Goal: Transaction & Acquisition: Purchase product/service

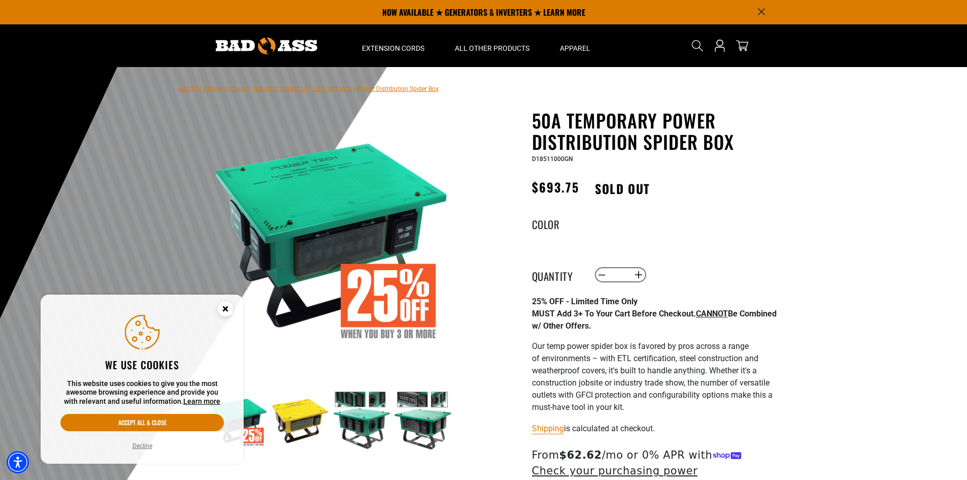
click at [293, 423] on img at bounding box center [300, 420] width 59 height 59
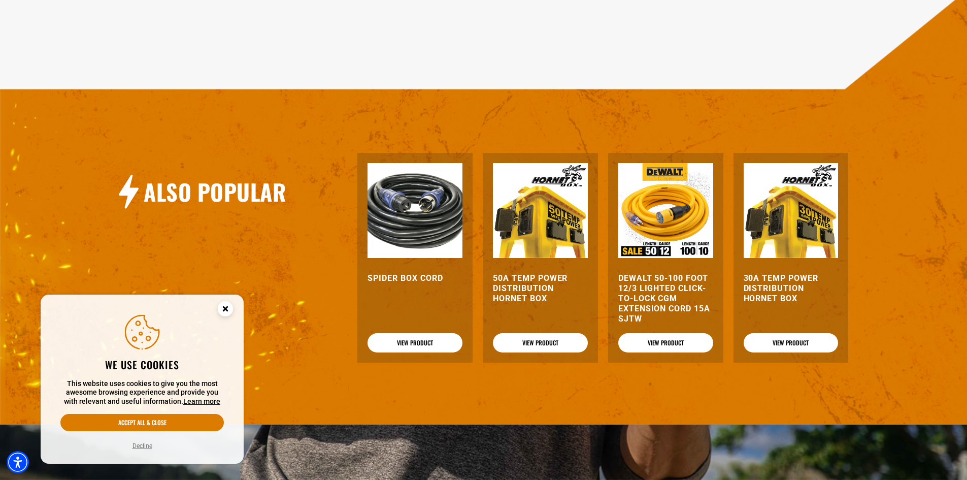
scroll to position [1117, 0]
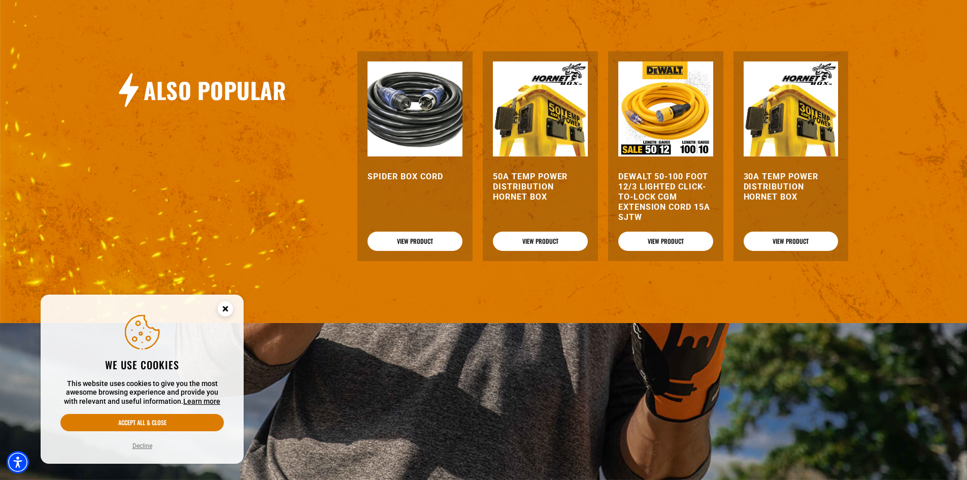
click at [228, 309] on circle "Close this option" at bounding box center [225, 308] width 15 height 15
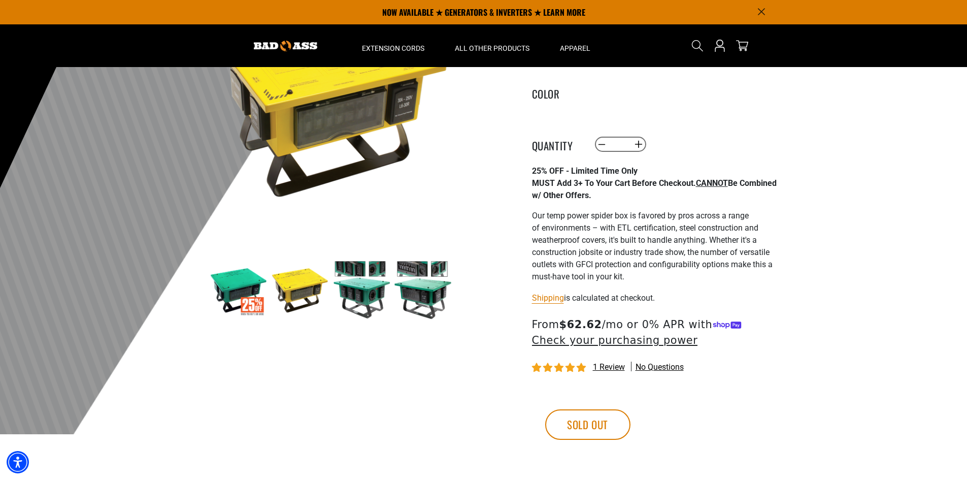
scroll to position [102, 0]
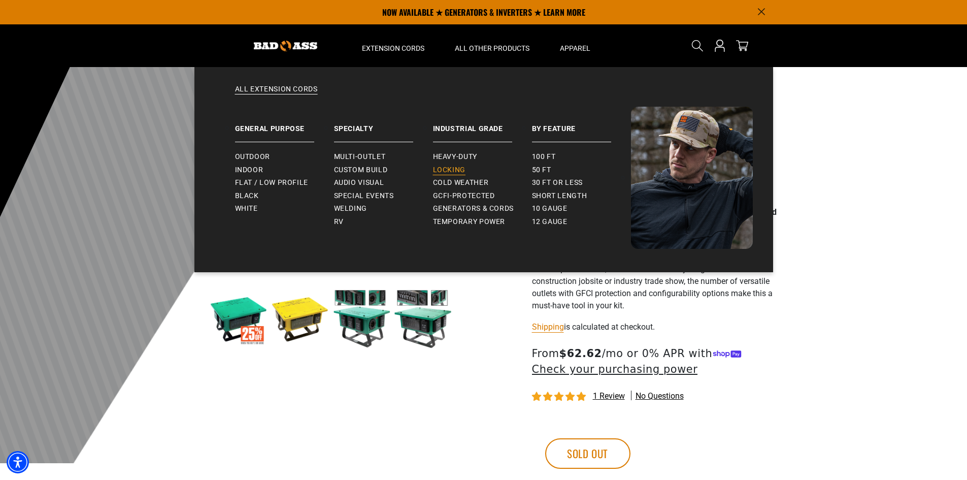
click at [439, 169] on span "Locking" at bounding box center [449, 170] width 32 height 9
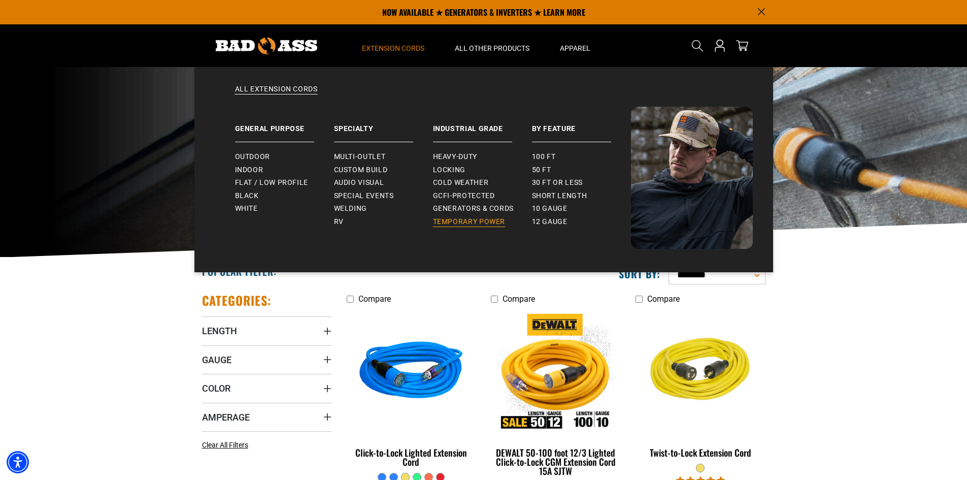
click at [470, 215] on link "Temporary Power" at bounding box center [482, 221] width 99 height 13
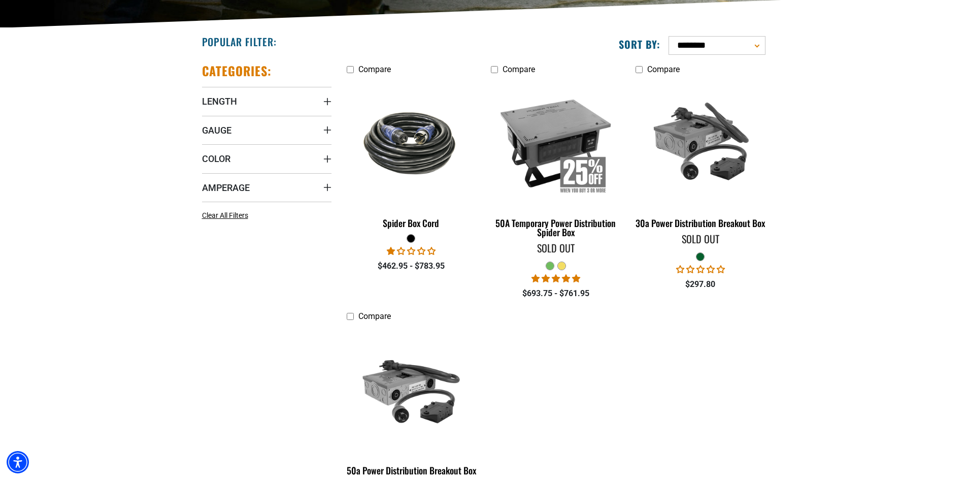
scroll to position [254, 0]
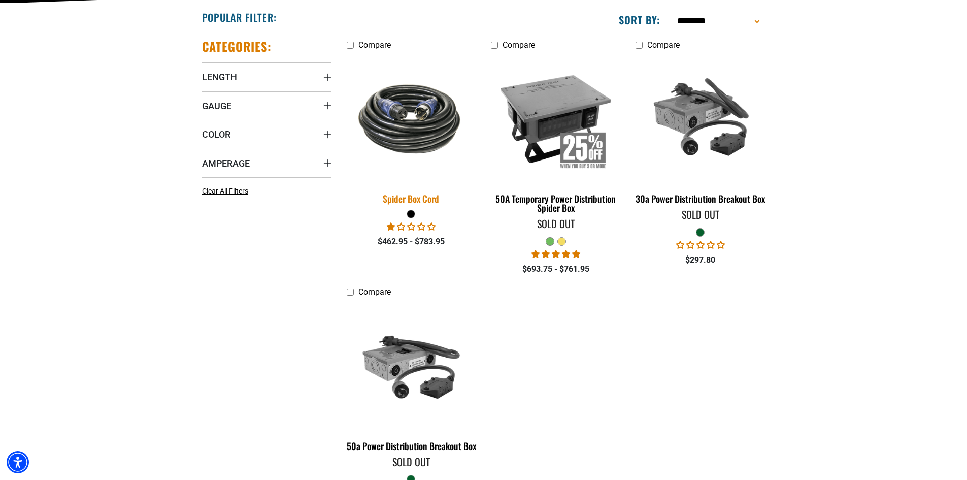
click at [425, 194] on div "Spider Box Cord" at bounding box center [411, 198] width 129 height 9
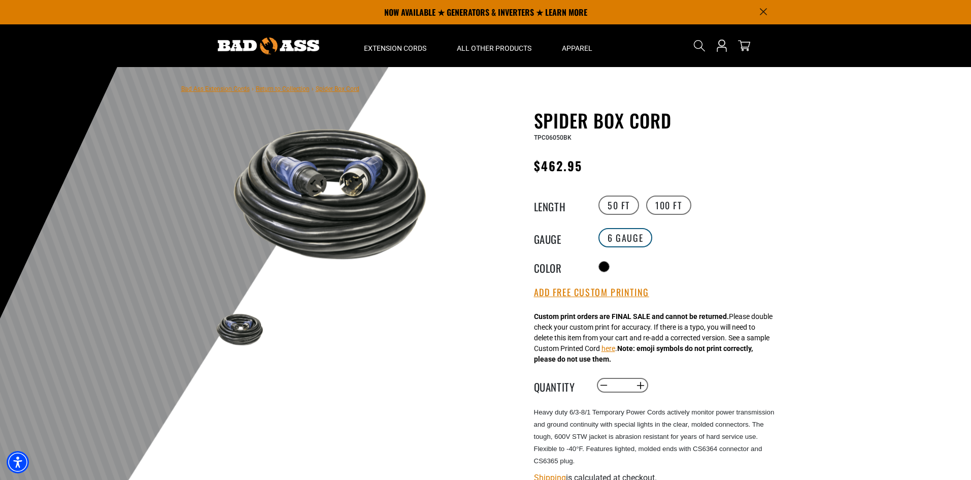
click at [622, 233] on label "6 Gauge" at bounding box center [626, 237] width 54 height 19
click at [674, 201] on label "100 FT" at bounding box center [668, 204] width 45 height 19
click at [617, 199] on label "50 FT" at bounding box center [619, 204] width 41 height 19
click at [667, 207] on label "100 FT" at bounding box center [668, 204] width 45 height 19
